Goal: Communication & Community: Participate in discussion

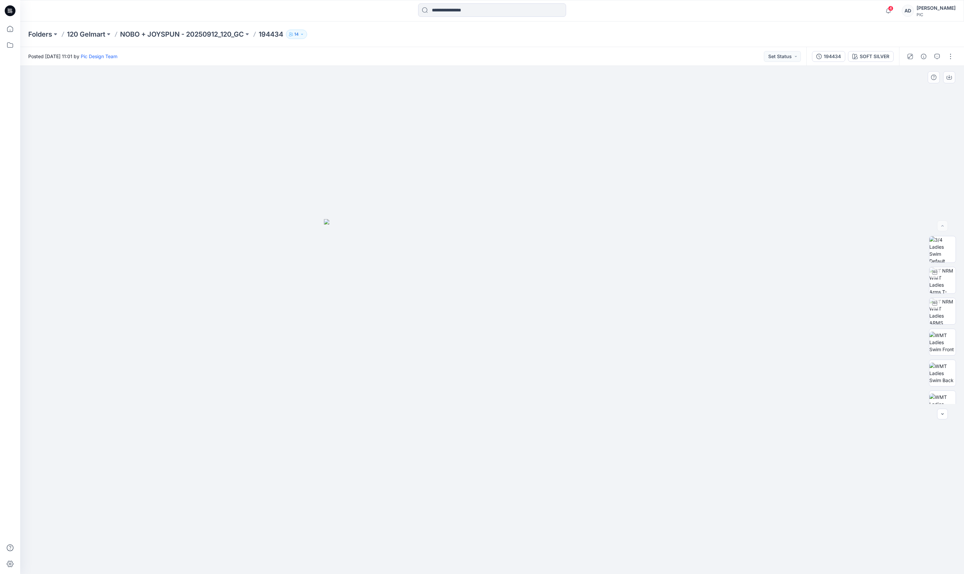
click at [548, 245] on img at bounding box center [492, 396] width 336 height 355
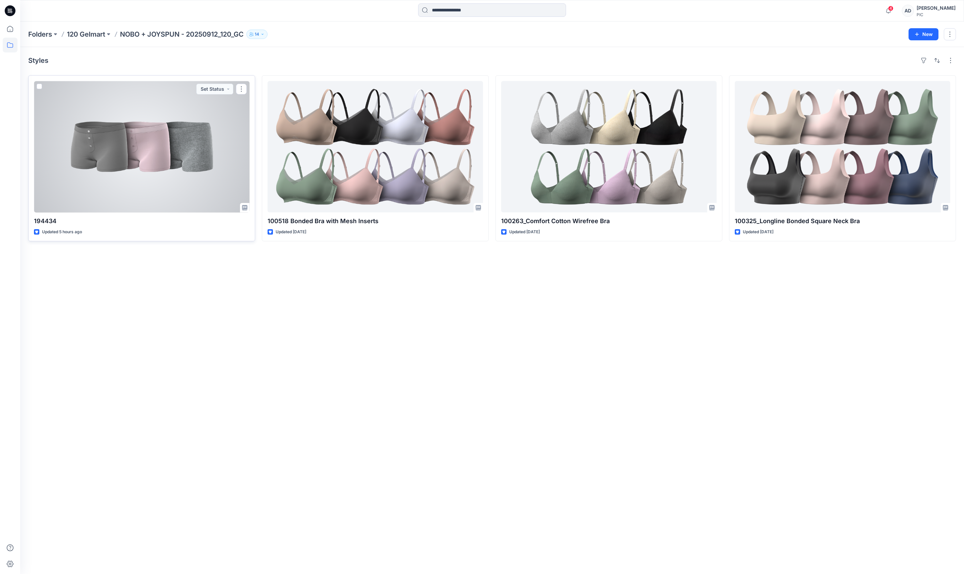
drag, startPoint x: 123, startPoint y: 180, endPoint x: 127, endPoint y: 192, distance: 12.1
click at [123, 180] on div at bounding box center [142, 146] width 216 height 131
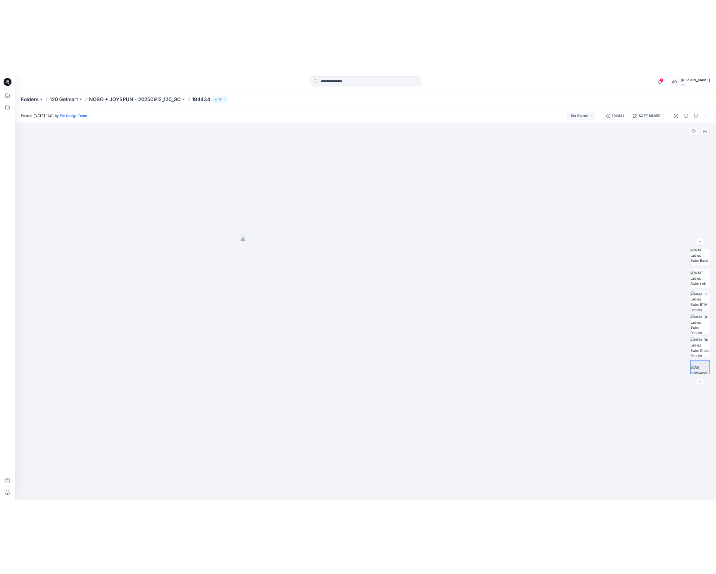
scroll to position [137, 0]
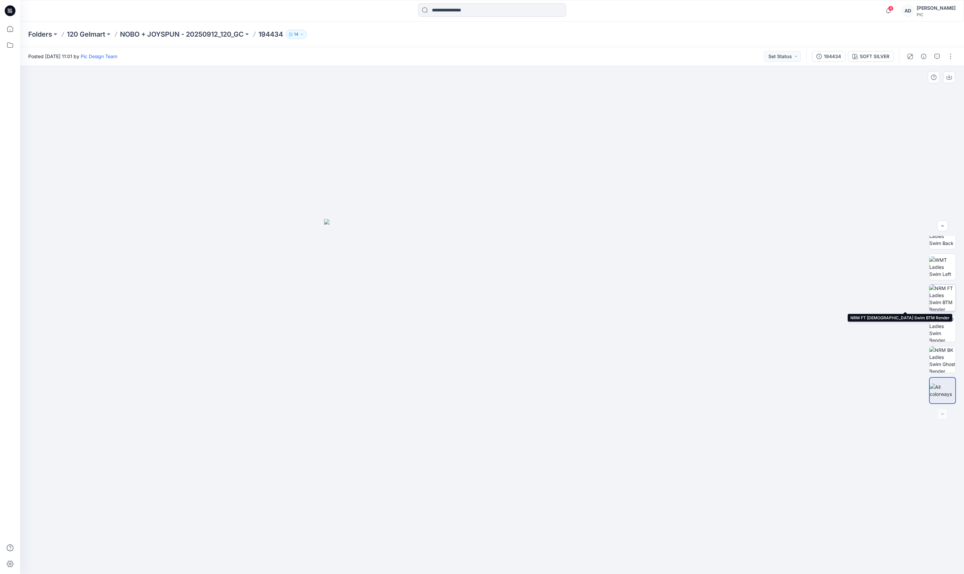
drag, startPoint x: 942, startPoint y: 303, endPoint x: 943, endPoint y: 306, distance: 3.5
click at [939, 303] on img at bounding box center [943, 298] width 26 height 26
click at [861, 51] on button "SOFT SILVER" at bounding box center [871, 56] width 46 height 11
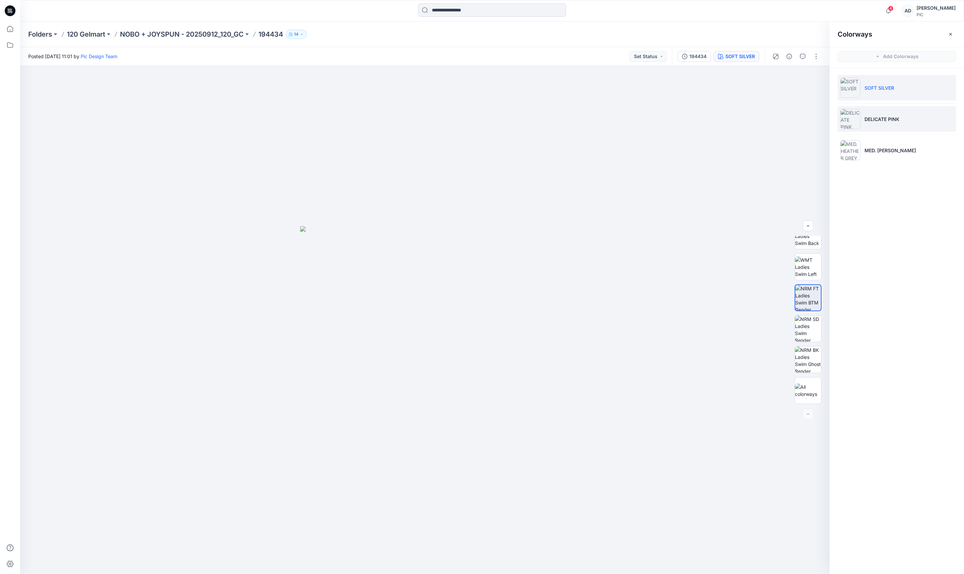
click at [884, 122] on p "DELICATE PINK" at bounding box center [882, 119] width 35 height 7
drag, startPoint x: 883, startPoint y: 147, endPoint x: 855, endPoint y: 173, distance: 38.1
click at [883, 147] on p "MED. [PERSON_NAME]" at bounding box center [890, 150] width 51 height 7
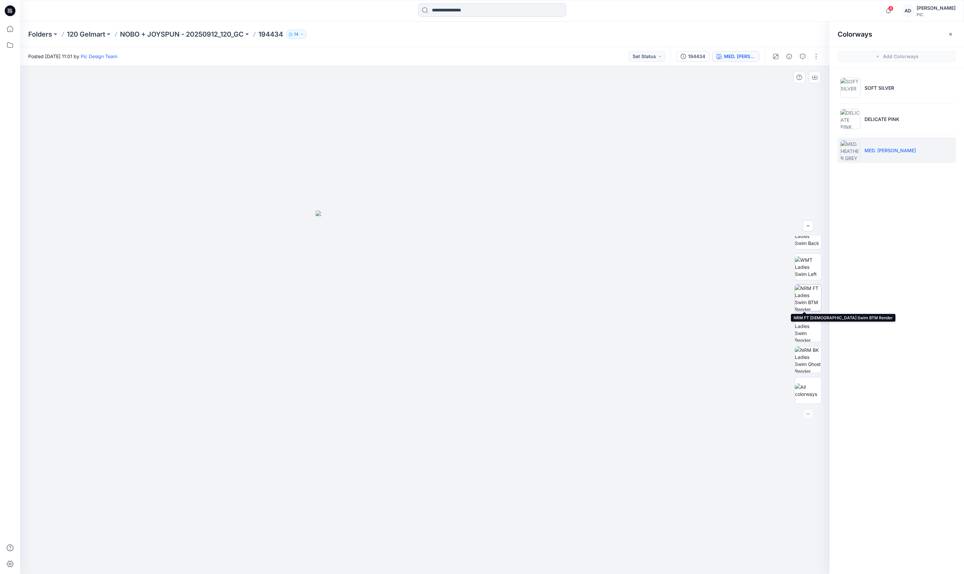
click at [805, 293] on img at bounding box center [808, 298] width 26 height 26
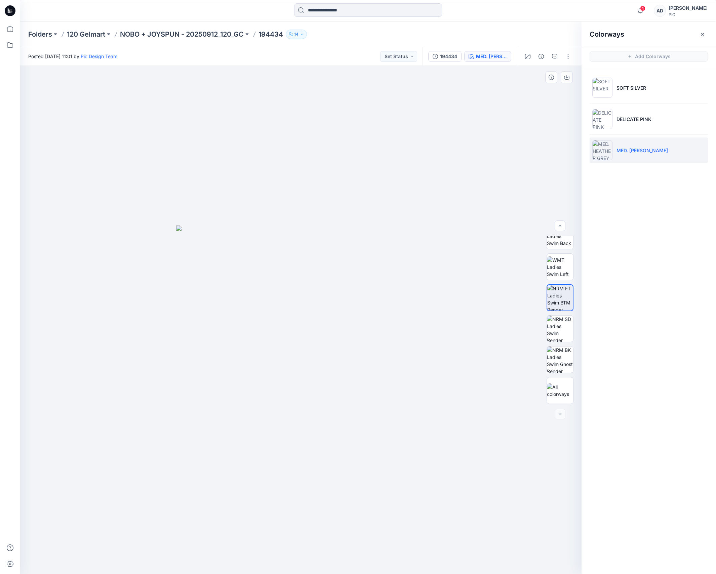
click at [333, 213] on div at bounding box center [301, 320] width 562 height 508
click at [561, 317] on img at bounding box center [560, 311] width 26 height 26
drag, startPoint x: 310, startPoint y: 357, endPoint x: 323, endPoint y: 341, distance: 20.3
click at [323, 336] on div at bounding box center [301, 320] width 562 height 508
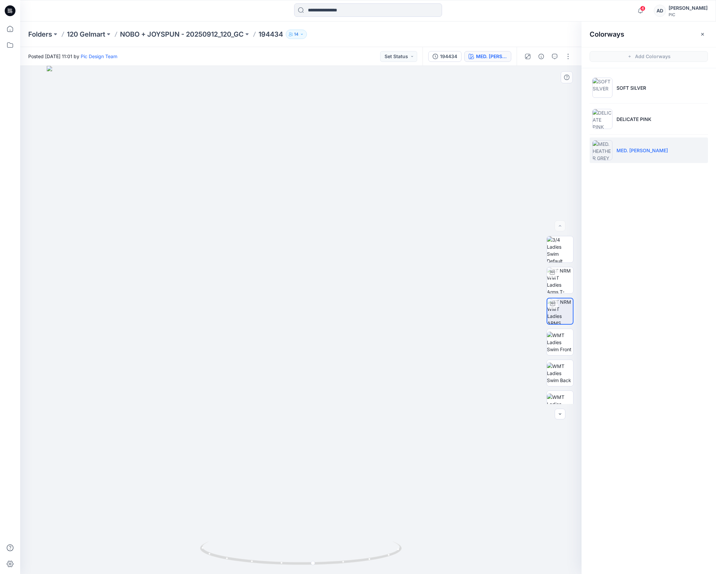
drag, startPoint x: 313, startPoint y: 329, endPoint x: 313, endPoint y: 342, distance: 13.1
click at [313, 329] on div at bounding box center [301, 320] width 562 height 508
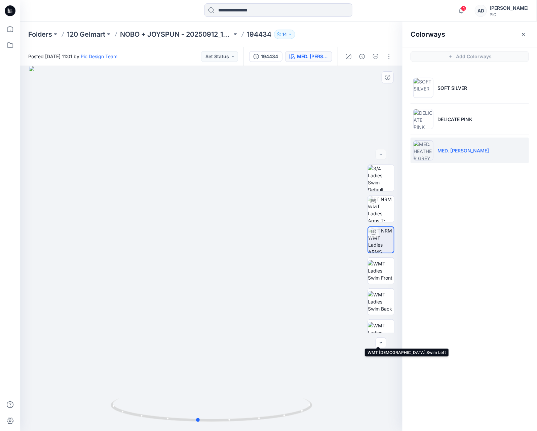
drag, startPoint x: 208, startPoint y: 341, endPoint x: 378, endPoint y: 317, distance: 171.2
click at [382, 318] on div "MED. [PERSON_NAME] Loading... Material Properties Loading..." at bounding box center [211, 248] width 382 height 365
drag, startPoint x: 222, startPoint y: 340, endPoint x: 259, endPoint y: 357, distance: 40.2
click at [254, 354] on div at bounding box center [211, 248] width 382 height 365
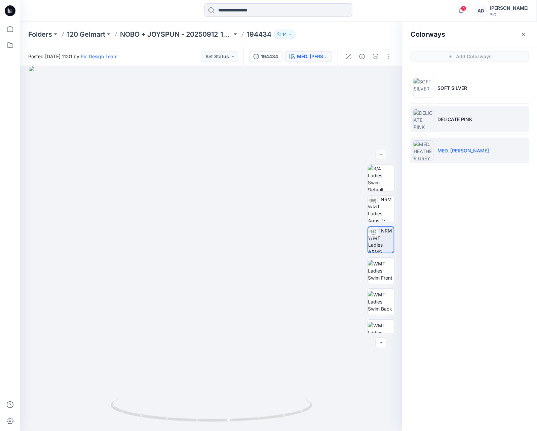
click at [455, 118] on p "DELICATE PINK" at bounding box center [454, 119] width 35 height 7
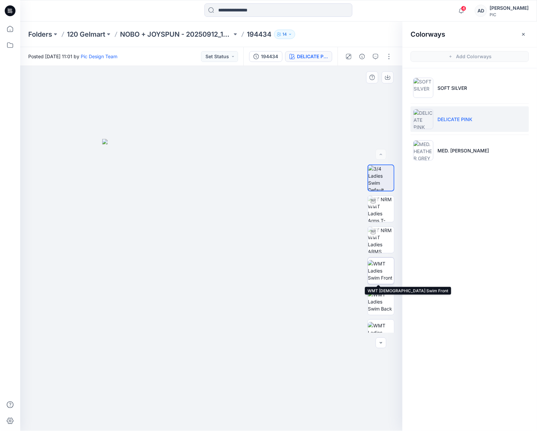
click at [376, 273] on img at bounding box center [381, 270] width 26 height 21
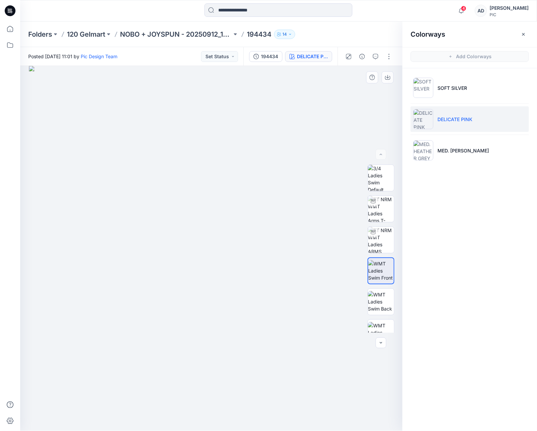
drag, startPoint x: 231, startPoint y: 326, endPoint x: 160, endPoint y: 325, distance: 71.3
click at [160, 325] on img at bounding box center [211, 248] width 365 height 365
drag, startPoint x: 204, startPoint y: 331, endPoint x: 155, endPoint y: 338, distance: 49.6
click at [148, 341] on img at bounding box center [211, 248] width 365 height 365
click at [227, 61] on button "Set Status" at bounding box center [219, 56] width 37 height 11
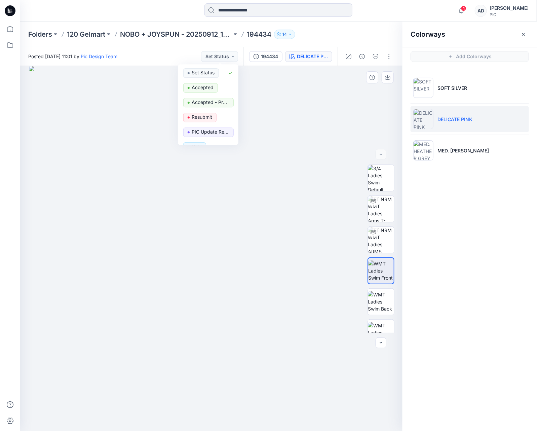
click at [333, 124] on img at bounding box center [211, 248] width 365 height 365
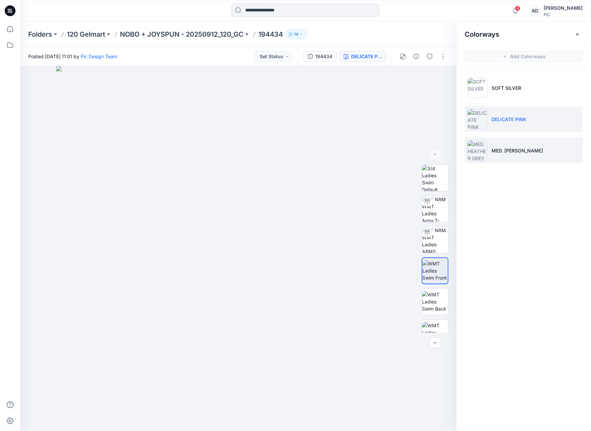
click at [512, 151] on p "MED. [PERSON_NAME]" at bounding box center [517, 150] width 51 height 7
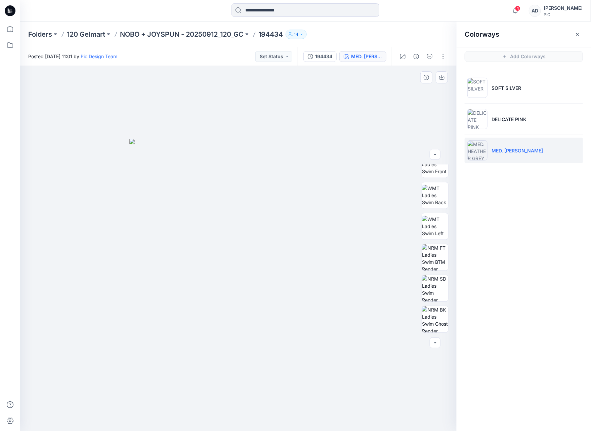
scroll to position [118, 0]
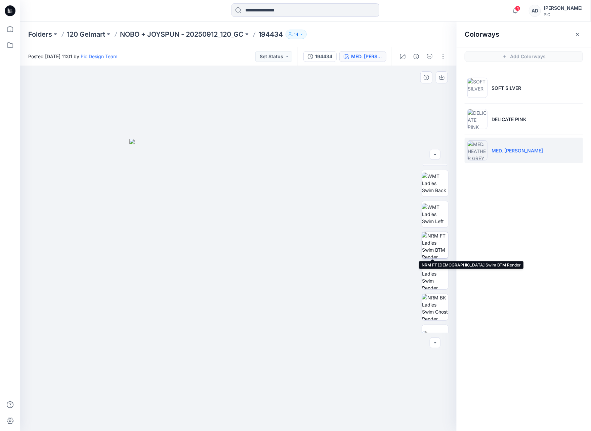
click at [435, 246] on img at bounding box center [435, 245] width 26 height 26
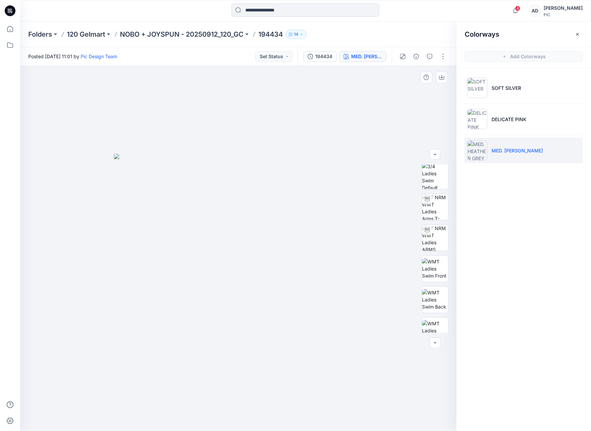
scroll to position [0, 0]
drag, startPoint x: 437, startPoint y: 209, endPoint x: 438, endPoint y: 228, distance: 18.8
click at [437, 210] on img at bounding box center [435, 209] width 26 height 26
drag, startPoint x: 263, startPoint y: 301, endPoint x: 270, endPoint y: 304, distance: 7.9
click at [266, 309] on div at bounding box center [238, 248] width 437 height 365
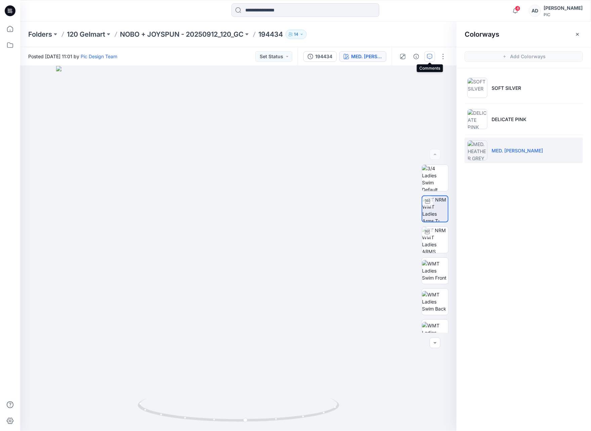
click at [429, 58] on icon "button" at bounding box center [429, 56] width 5 height 5
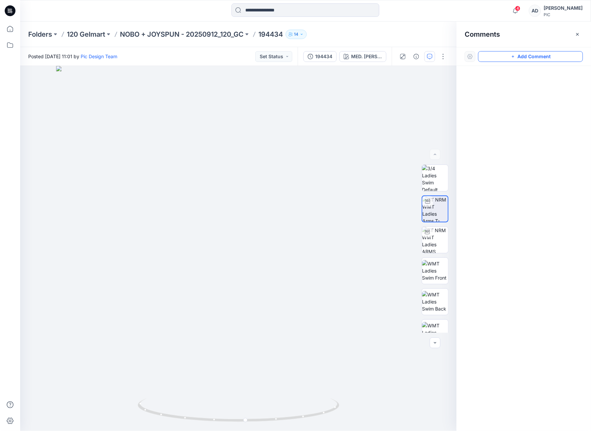
click at [533, 58] on button "Add Comment" at bounding box center [531, 56] width 105 height 11
click at [299, 247] on div "1" at bounding box center [238, 248] width 437 height 365
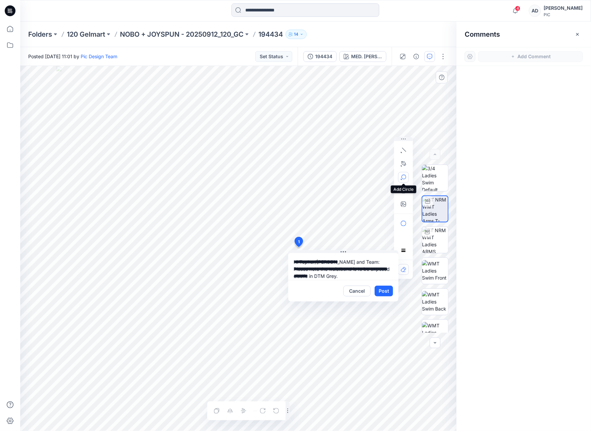
type textarea "**********"
click at [406, 177] on icon "button" at bounding box center [403, 177] width 5 height 5
click at [354, 292] on button "Cancel" at bounding box center [357, 290] width 27 height 11
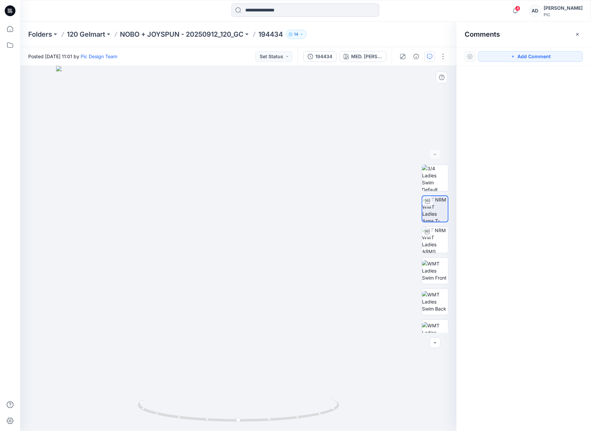
drag, startPoint x: 522, startPoint y: 245, endPoint x: 519, endPoint y: 243, distance: 4.2
click at [522, 245] on div at bounding box center [524, 236] width 135 height 340
